Goal: Information Seeking & Learning: Understand process/instructions

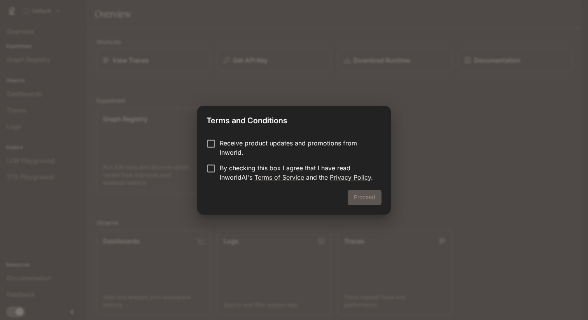
click at [265, 145] on p "Receive product updates and promotions from Inworld." at bounding box center [298, 147] width 156 height 19
click at [265, 146] on p "Receive product updates and promotions from Inworld." at bounding box center [298, 147] width 156 height 19
click at [261, 168] on p "By checking this box I agree that I have read InworldAI's Terms of Service and …" at bounding box center [298, 172] width 156 height 19
click at [367, 195] on button "Proceed" at bounding box center [365, 198] width 34 height 16
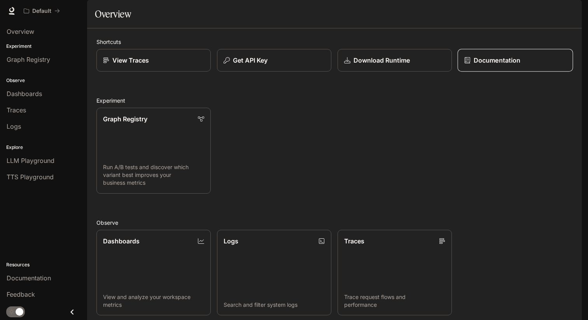
click at [496, 65] on p "Documentation" at bounding box center [497, 60] width 47 height 9
click at [126, 65] on p "View Traces" at bounding box center [130, 60] width 37 height 9
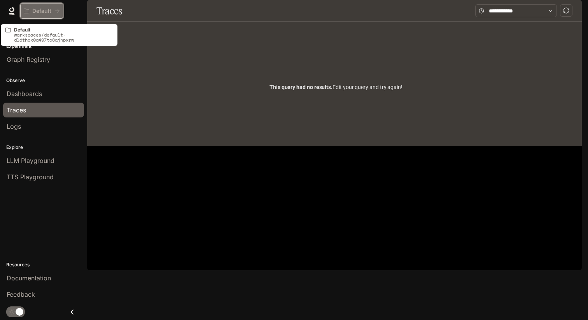
click at [34, 10] on p "Default" at bounding box center [41, 11] width 19 height 7
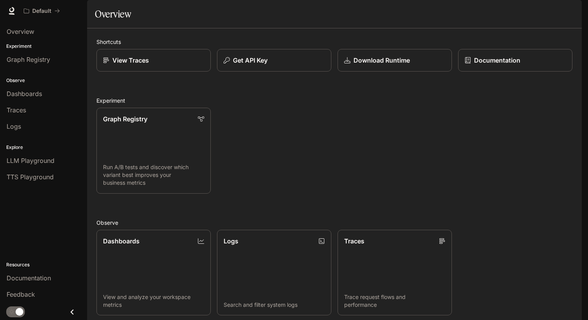
scroll to position [154, 0]
click at [150, 229] on link "Dashboards View and analyze your workspace metrics" at bounding box center [154, 272] width 116 height 87
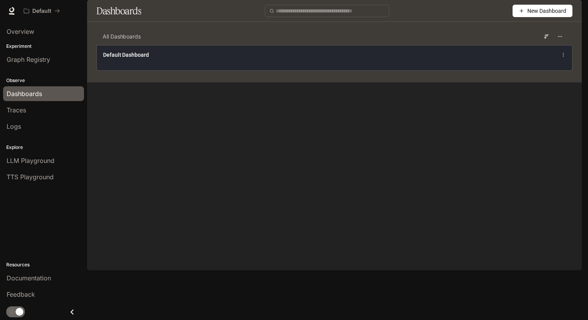
click at [507, 60] on div "Default Dashboard" at bounding box center [334, 54] width 463 height 9
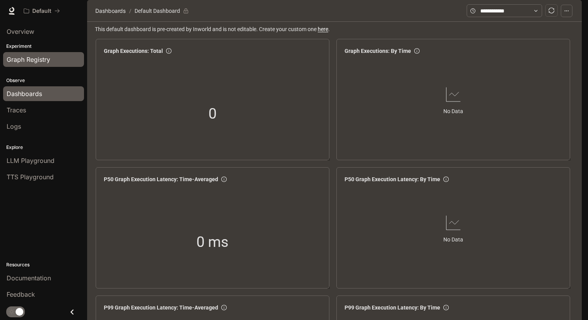
click at [33, 56] on span "Graph Registry" at bounding box center [29, 59] width 44 height 9
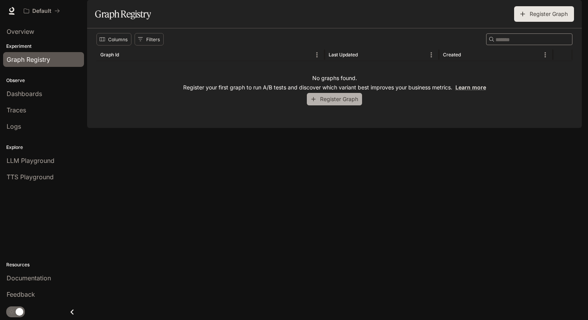
click at [350, 106] on button "Register Graph" at bounding box center [334, 99] width 55 height 13
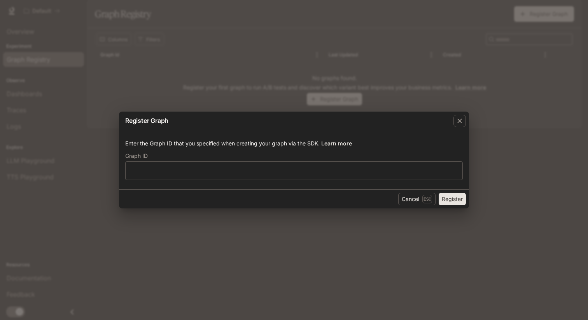
click at [353, 105] on div "Register Graph Enter the Graph ID that you specified when creating your graph v…" at bounding box center [294, 160] width 588 height 320
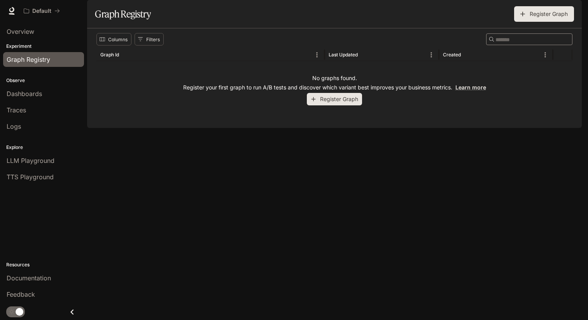
click at [526, 7] on span "Documentation" at bounding box center [535, 11] width 39 height 10
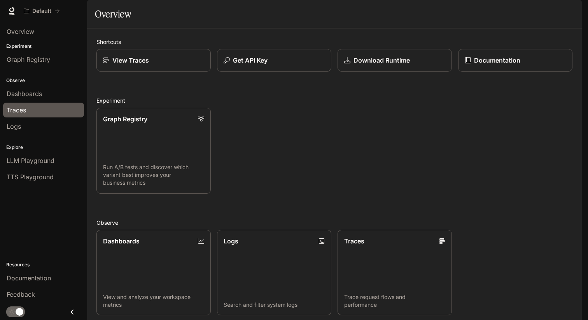
click at [30, 105] on div "Traces" at bounding box center [44, 109] width 74 height 9
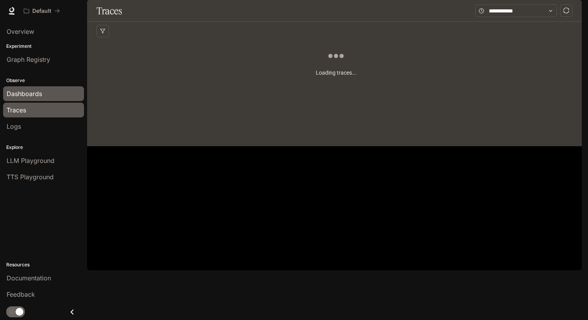
click at [33, 93] on span "Dashboards" at bounding box center [24, 93] width 35 height 9
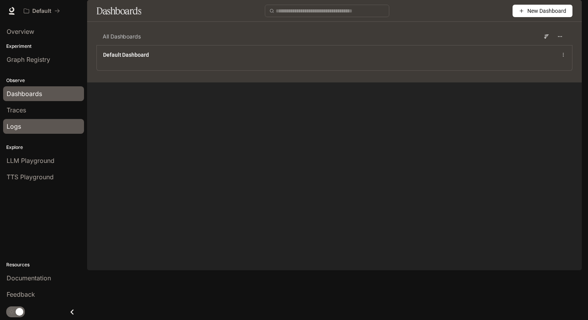
click at [27, 133] on link "Logs" at bounding box center [43, 126] width 81 height 15
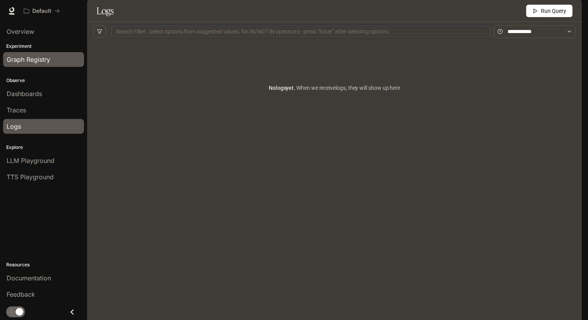
click at [38, 58] on span "Graph Registry" at bounding box center [29, 59] width 44 height 9
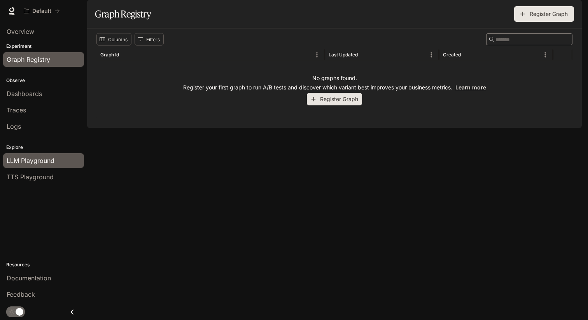
click at [52, 157] on span "LLM Playground" at bounding box center [31, 160] width 48 height 9
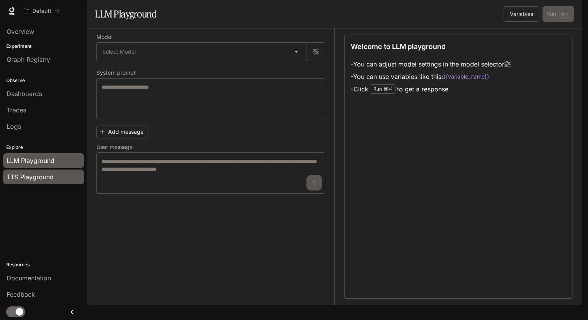
click at [50, 178] on span "TTS Playground" at bounding box center [30, 176] width 47 height 9
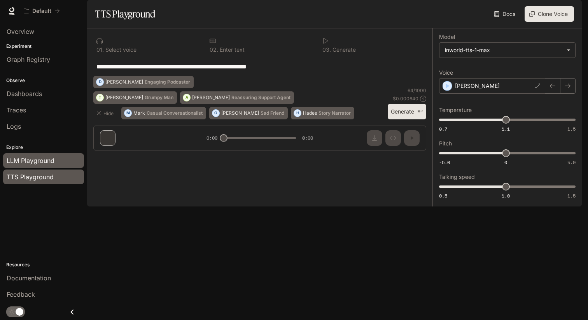
click at [50, 162] on span "LLM Playground" at bounding box center [31, 160] width 48 height 9
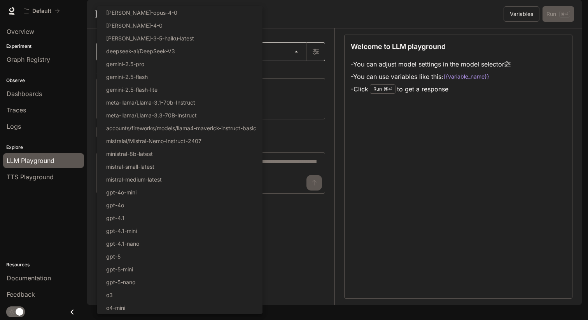
click at [143, 73] on body "Skip to main content Default Documentation Documentation Portal Overview Experi…" at bounding box center [294, 160] width 588 height 320
click at [388, 94] on div at bounding box center [294, 160] width 588 height 320
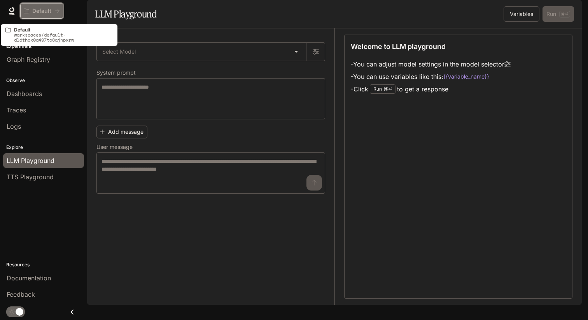
click at [46, 10] on p "Default" at bounding box center [41, 11] width 19 height 7
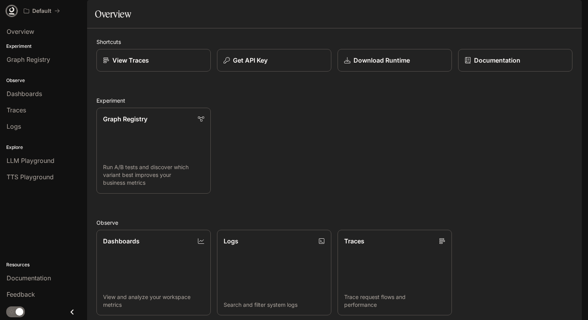
click at [14, 13] on icon at bounding box center [12, 14] width 6 height 2
click at [374, 65] on p "Download Runtime" at bounding box center [381, 60] width 57 height 9
